Goal: Information Seeking & Learning: Find specific fact

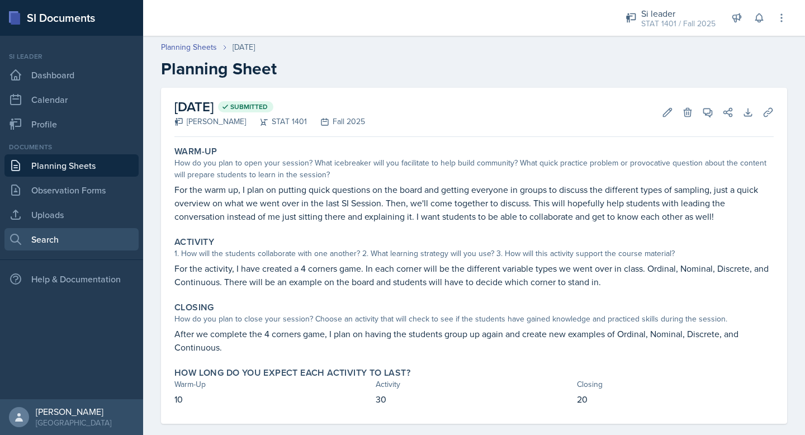
click at [69, 239] on link "Search" at bounding box center [71, 239] width 134 height 22
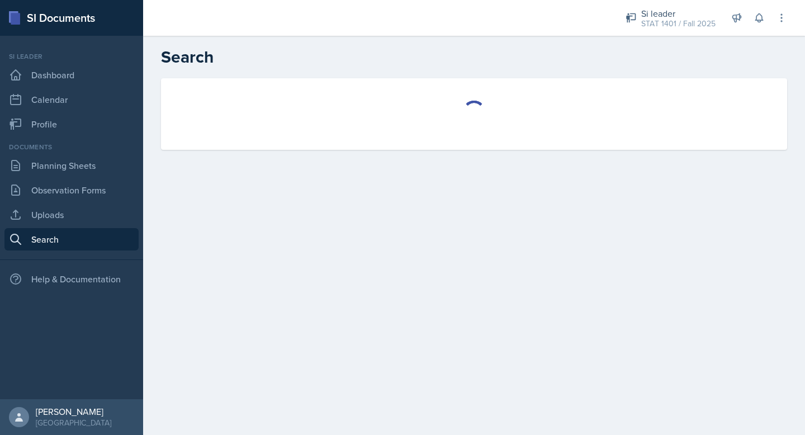
select select "all"
select select "1"
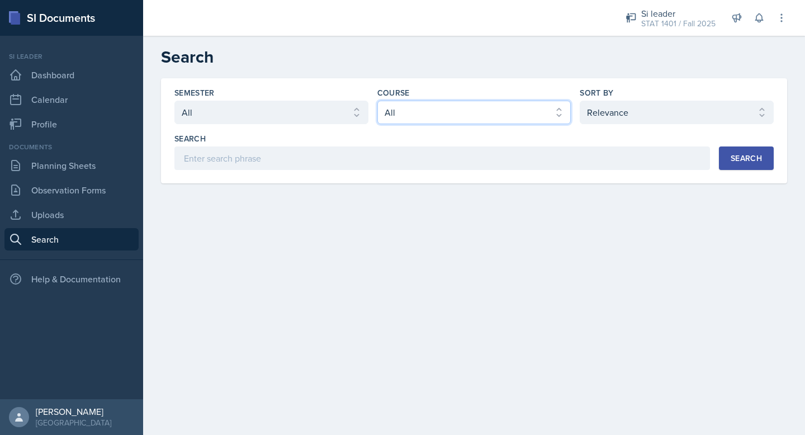
click at [442, 114] on select "Select course All ACCT 2101 ACCT 2102 ACCT 4050 ANTH 1102 ANTH 3301 ARCH 1000 A…" at bounding box center [474, 112] width 194 height 23
select select "834e4a61-10d2-4b52-98e1-66666996b5f0"
click at [377, 101] on select "Select course All ACCT 2101 ACCT 2102 ACCT 4050 ANTH 1102 ANTH 3301 ARCH 1000 A…" at bounding box center [474, 112] width 194 height 23
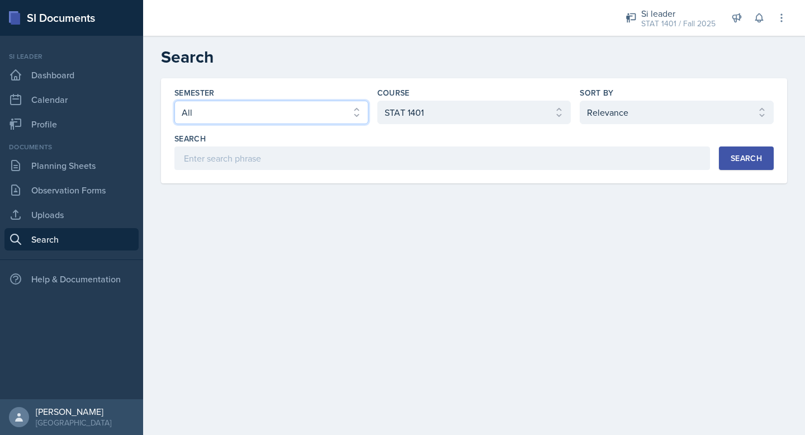
click at [340, 106] on select "Select semester All Fall 2025 Summer 2025 Spring 2025 Fall 2024 Summer 2024 Spr…" at bounding box center [271, 112] width 194 height 23
select select "2bed604d-1099-4043-b1bc-2365e8740244"
click at [174, 101] on select "Select semester All Fall 2025 Summer 2025 Spring 2025 Fall 2024 Summer 2024 Spr…" at bounding box center [271, 112] width 194 height 23
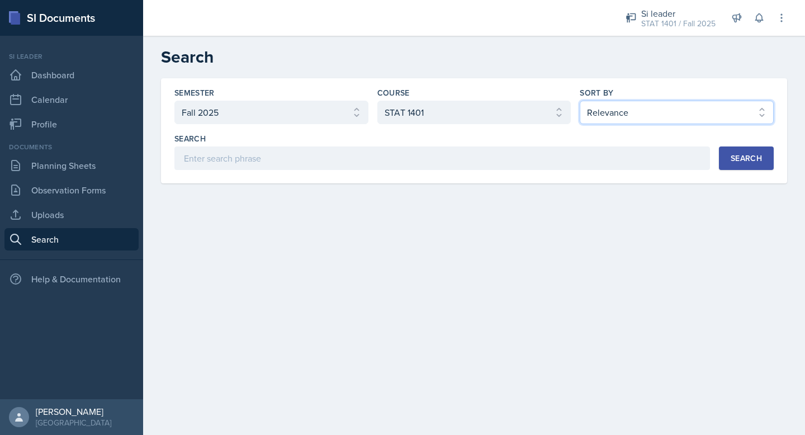
click at [666, 122] on select "Select sort by Relevance Document Date (Asc) Document Date (Desc)" at bounding box center [677, 112] width 194 height 23
click at [757, 157] on div "Search" at bounding box center [746, 158] width 31 height 9
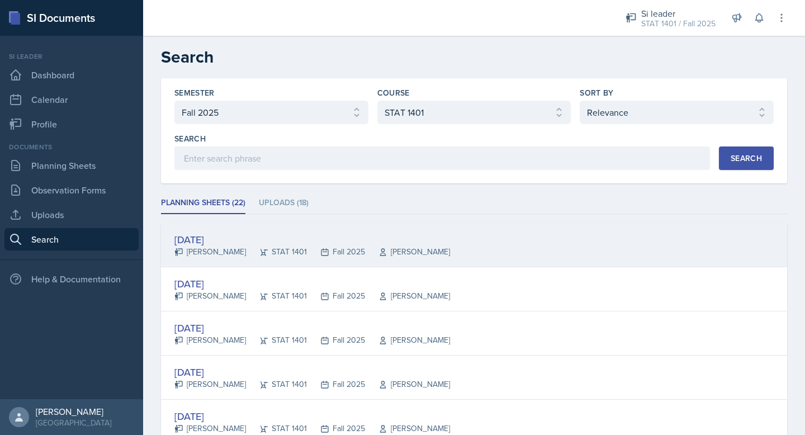
click at [217, 239] on div "[DATE]" at bounding box center [312, 239] width 276 height 15
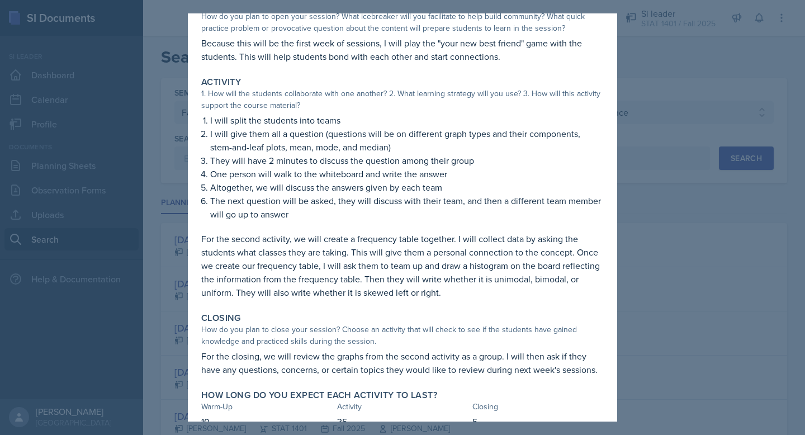
scroll to position [97, 0]
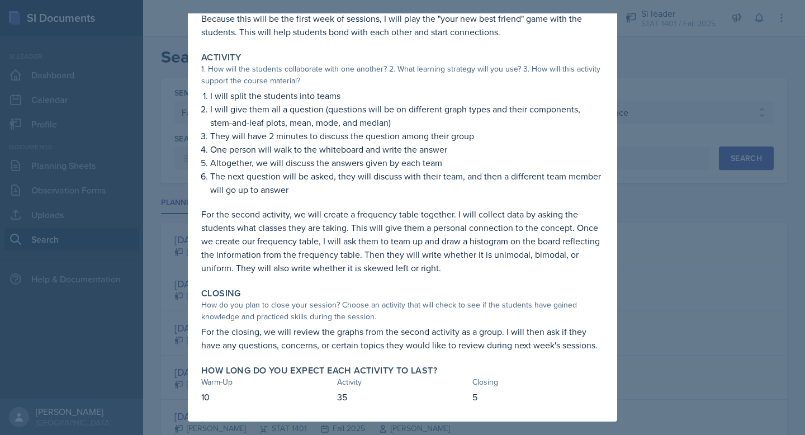
click at [636, 217] on div at bounding box center [402, 217] width 805 height 435
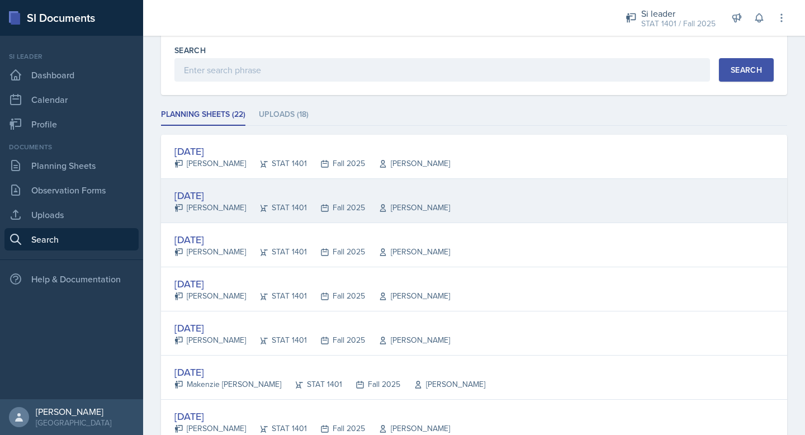
scroll to position [100, 0]
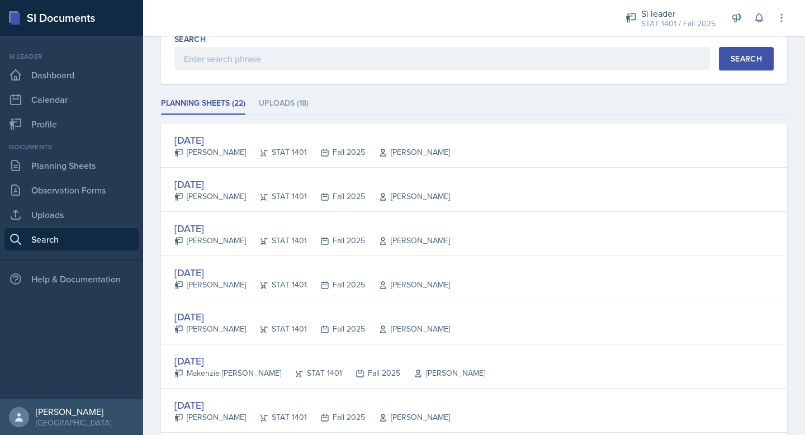
click at [226, 316] on div "[DATE]" at bounding box center [312, 316] width 276 height 15
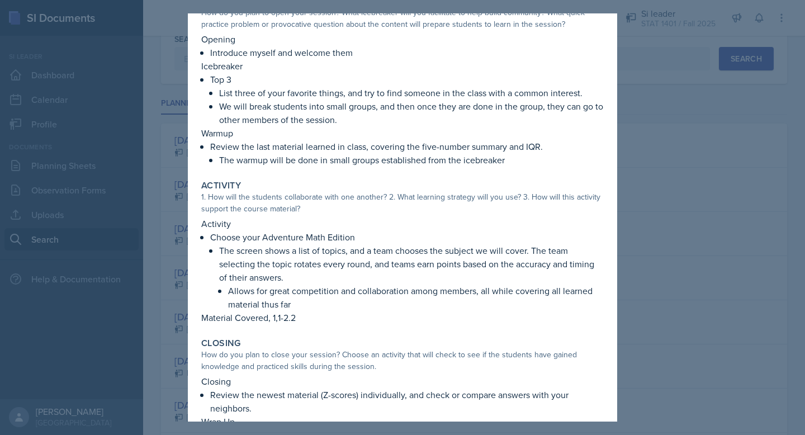
scroll to position [0, 0]
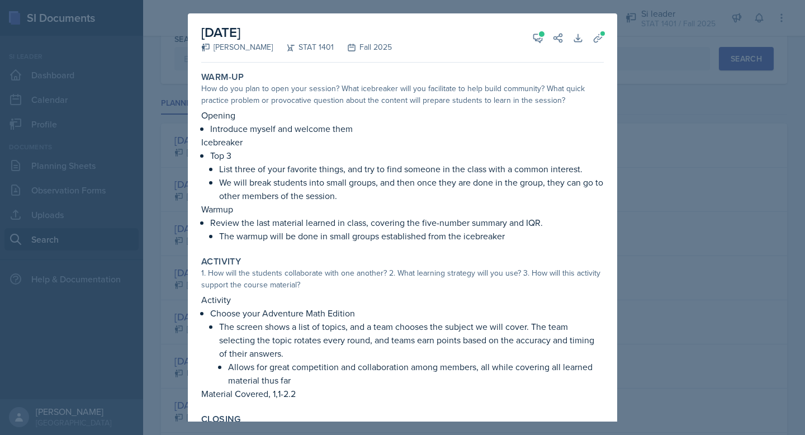
click at [621, 245] on div at bounding box center [402, 217] width 805 height 435
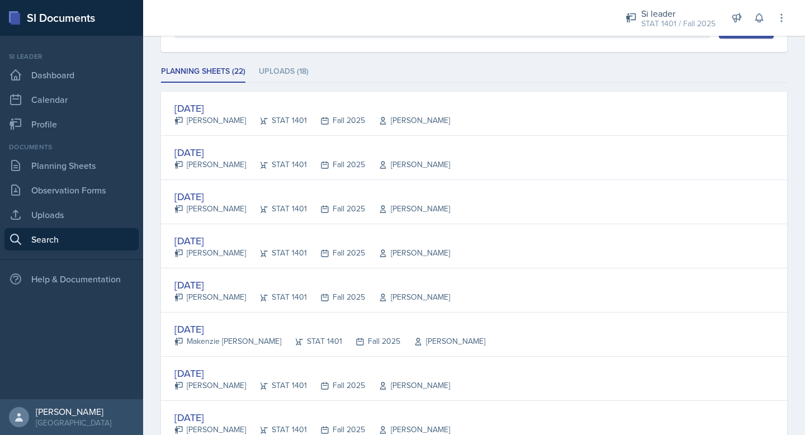
scroll to position [132, 0]
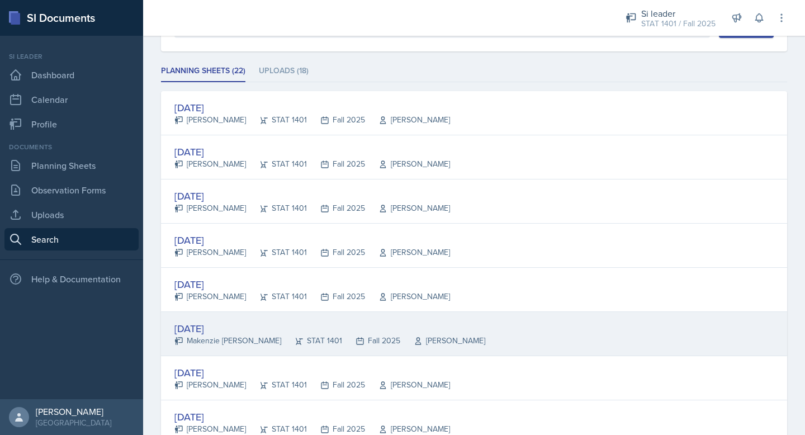
click at [224, 326] on div "[DATE]" at bounding box center [329, 328] width 311 height 15
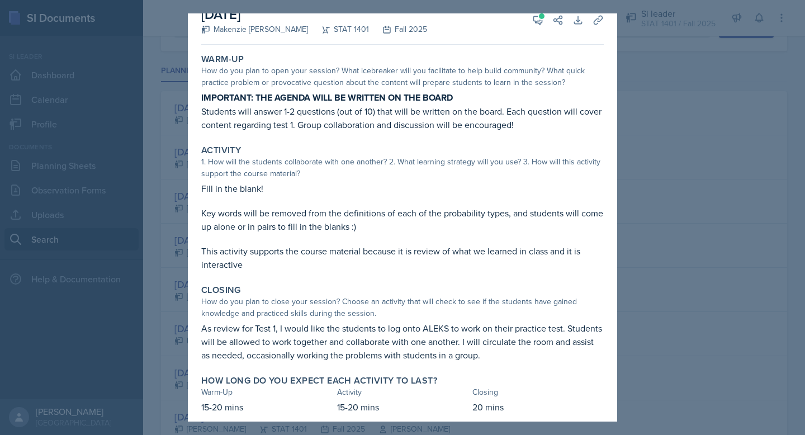
scroll to position [17, 0]
click at [640, 255] on div at bounding box center [402, 217] width 805 height 435
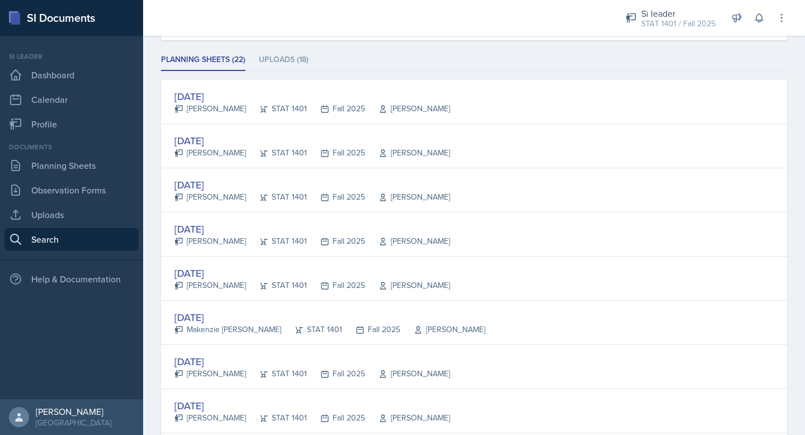
scroll to position [147, 0]
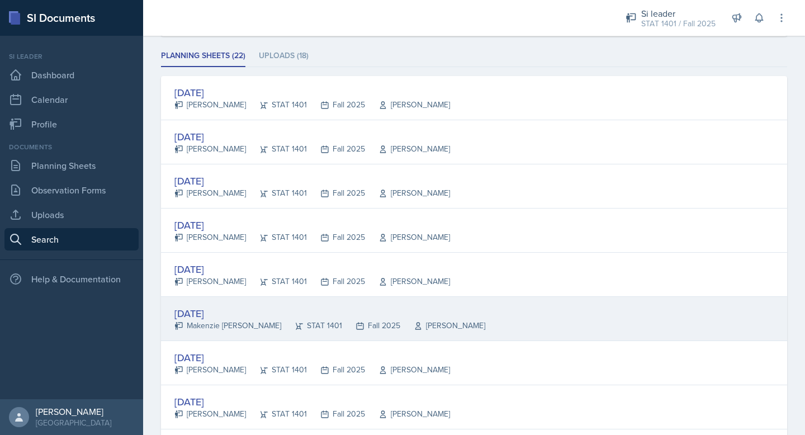
click at [240, 310] on div "[DATE]" at bounding box center [329, 313] width 311 height 15
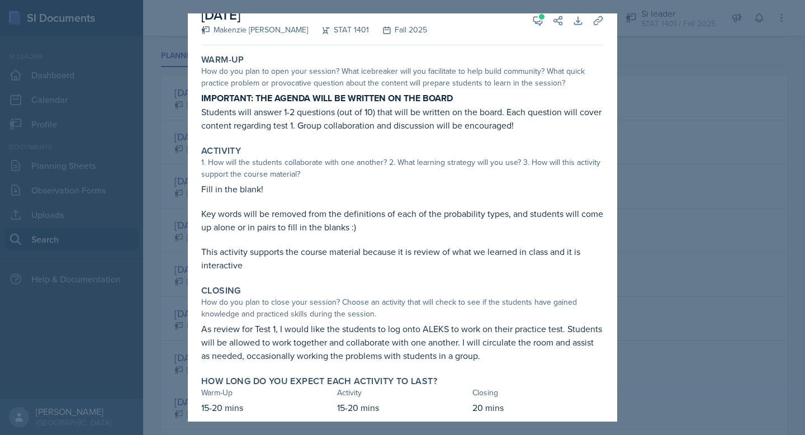
click at [797, 224] on div at bounding box center [402, 217] width 805 height 435
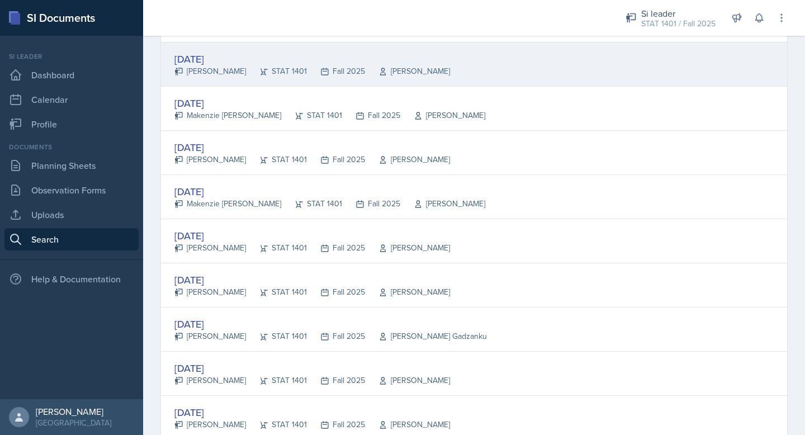
scroll to position [494, 0]
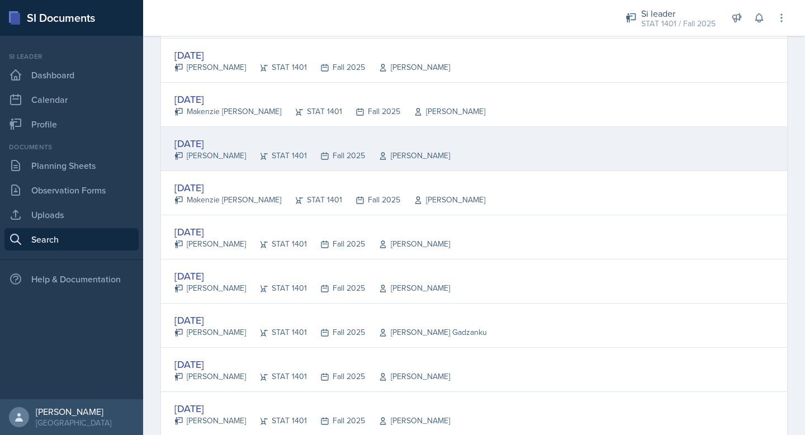
click at [217, 141] on div "[DATE]" at bounding box center [312, 143] width 276 height 15
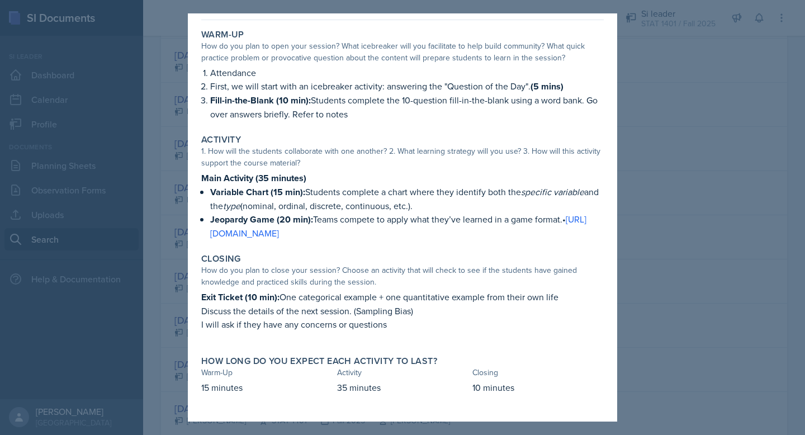
scroll to position [0, 0]
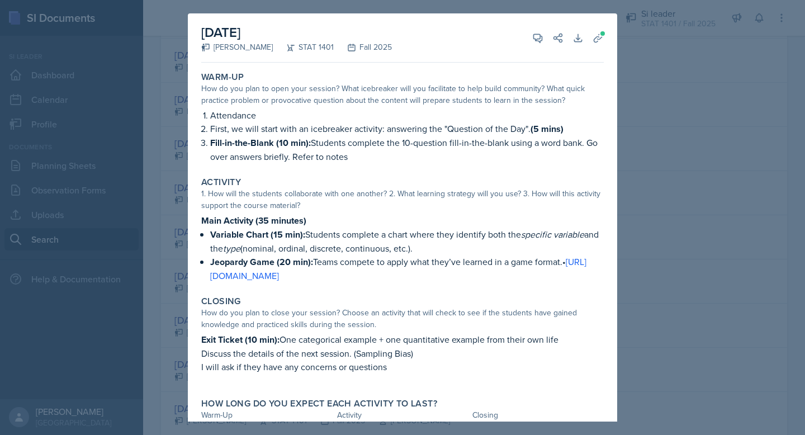
click at [640, 167] on div at bounding box center [402, 217] width 805 height 435
